Goal: Information Seeking & Learning: Learn about a topic

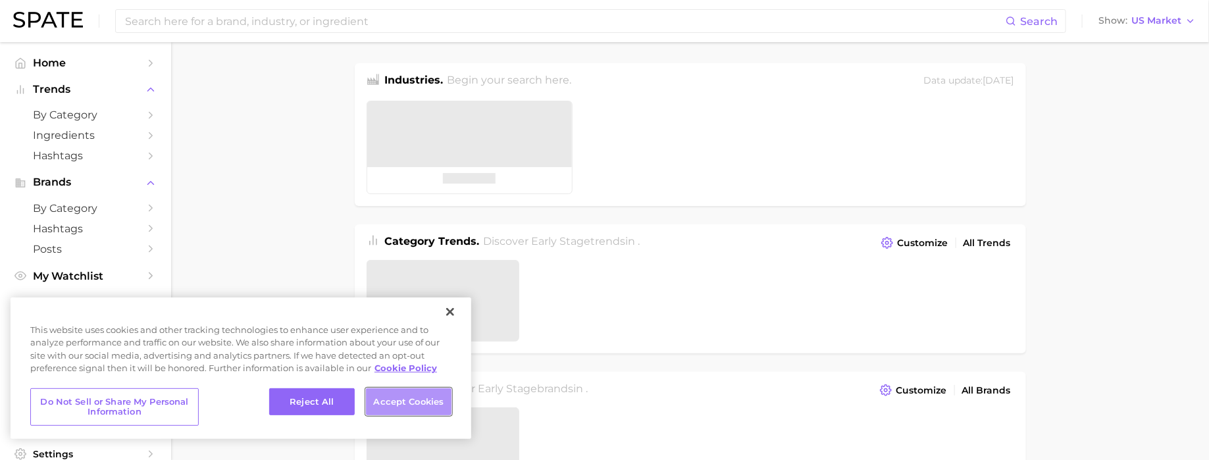
click at [422, 397] on button "Accept Cookies" at bounding box center [409, 402] width 86 height 28
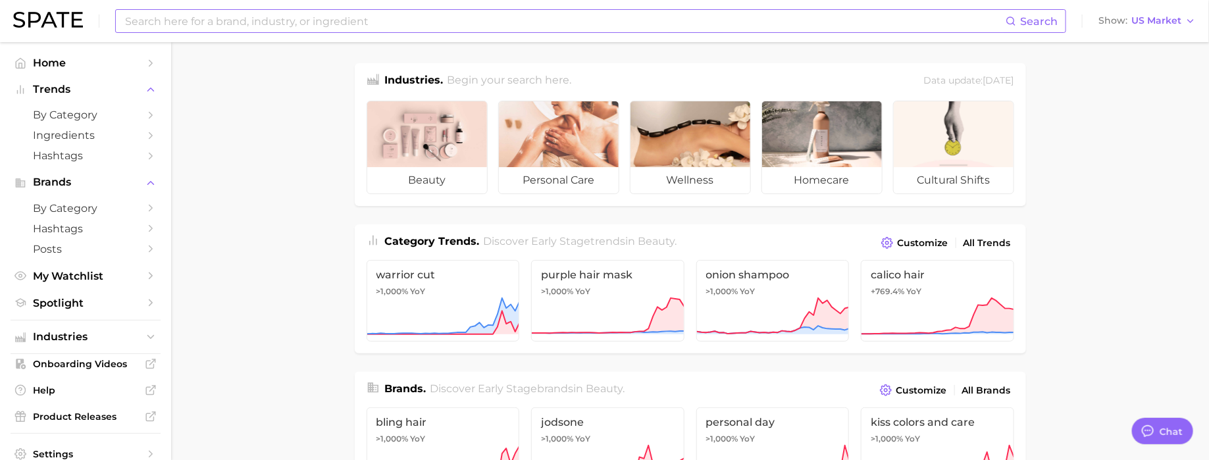
click at [265, 13] on input at bounding box center [565, 21] width 882 height 22
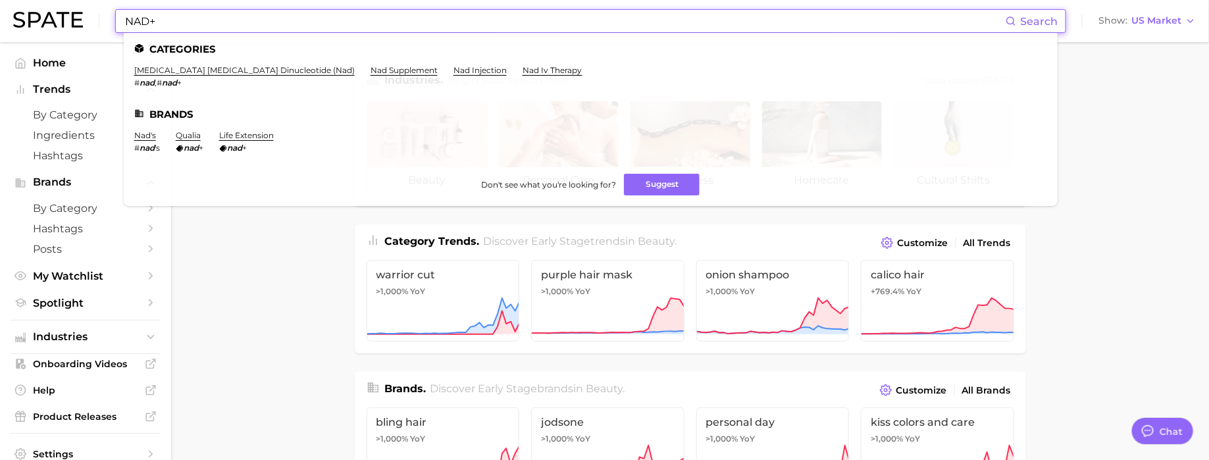
type input "NAD+"
click at [135, 133] on link "nad's" at bounding box center [145, 135] width 22 height 10
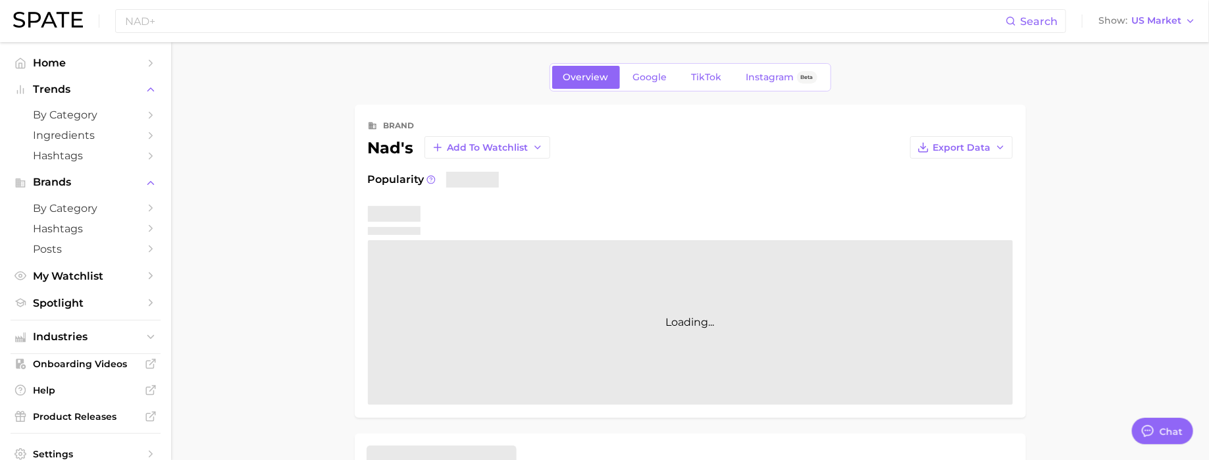
type textarea "x"
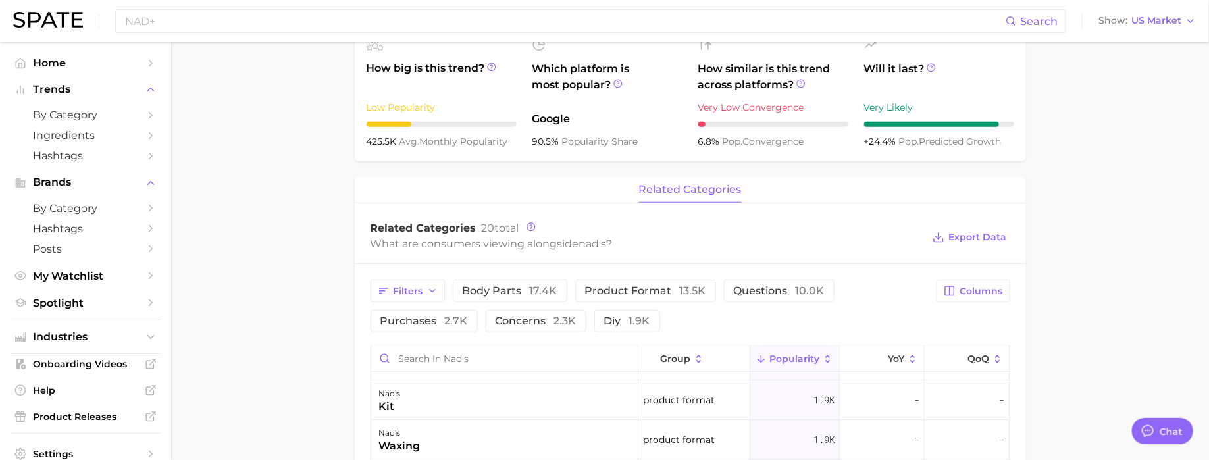
scroll to position [357, 0]
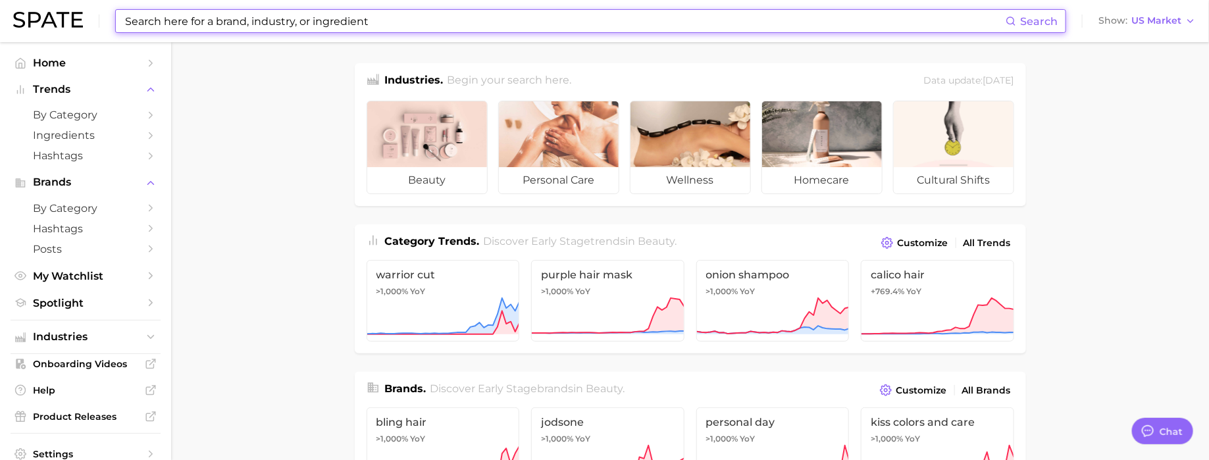
click at [619, 16] on input at bounding box center [565, 21] width 882 height 22
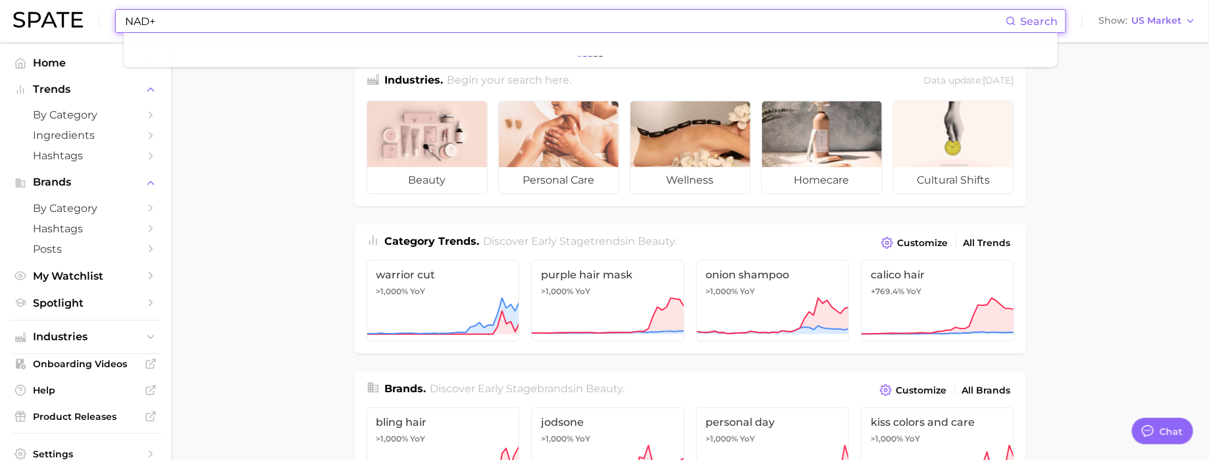
type input "NAD+"
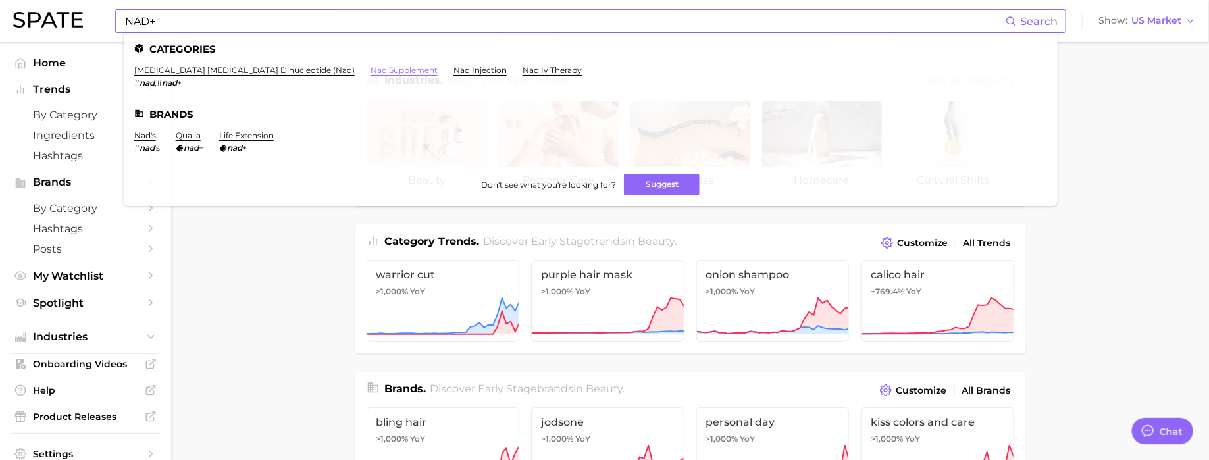
click at [370, 70] on link "nad supplement" at bounding box center [403, 70] width 67 height 10
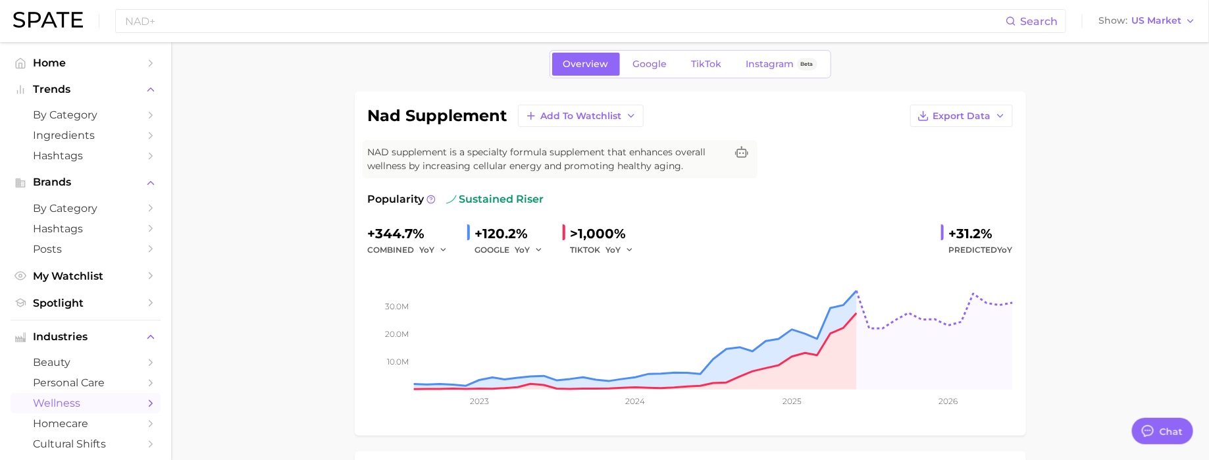
scroll to position [86, 0]
